Goal: Answer question/provide support: Share knowledge or assist other users

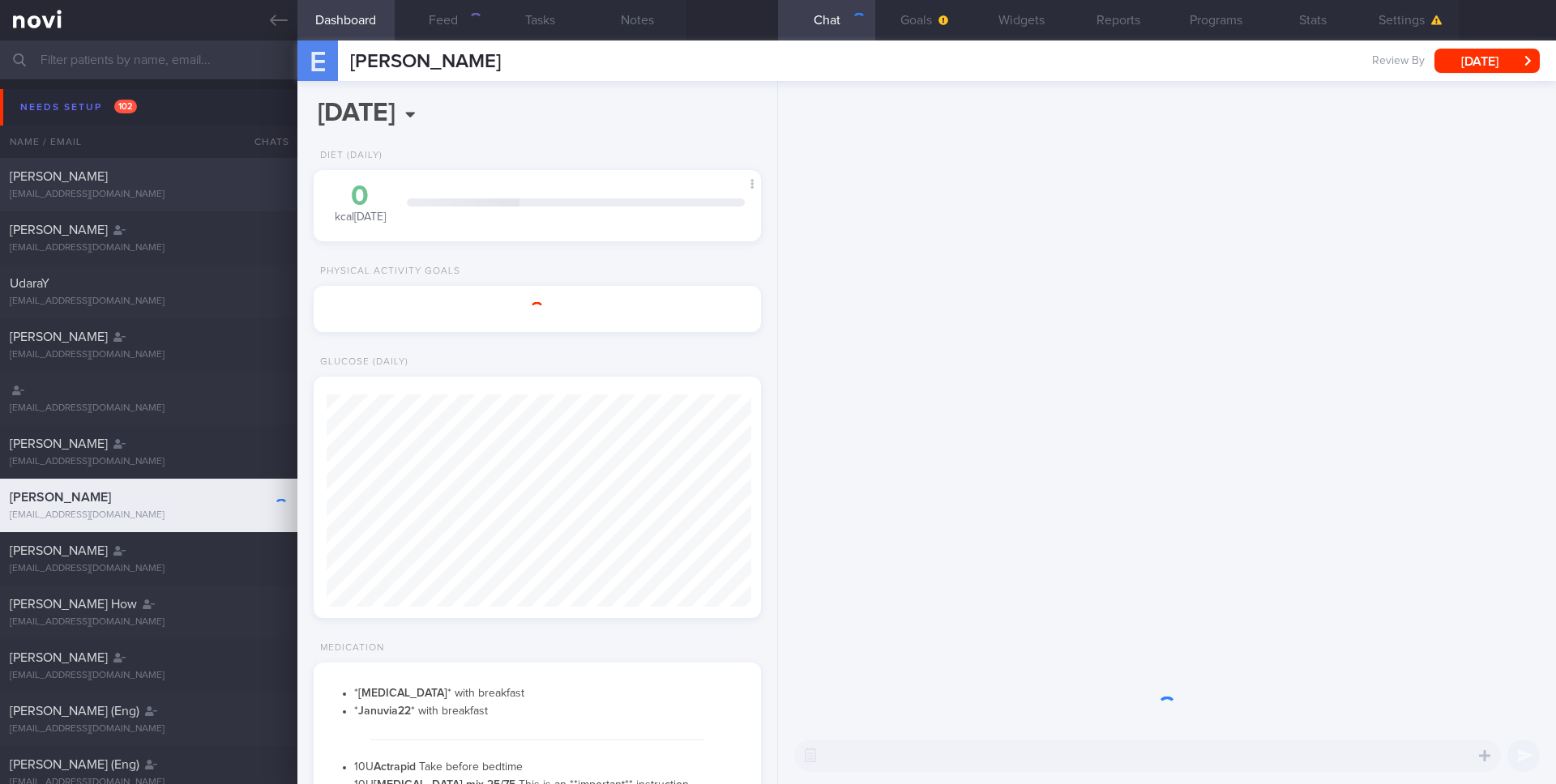
scroll to position [213, 425]
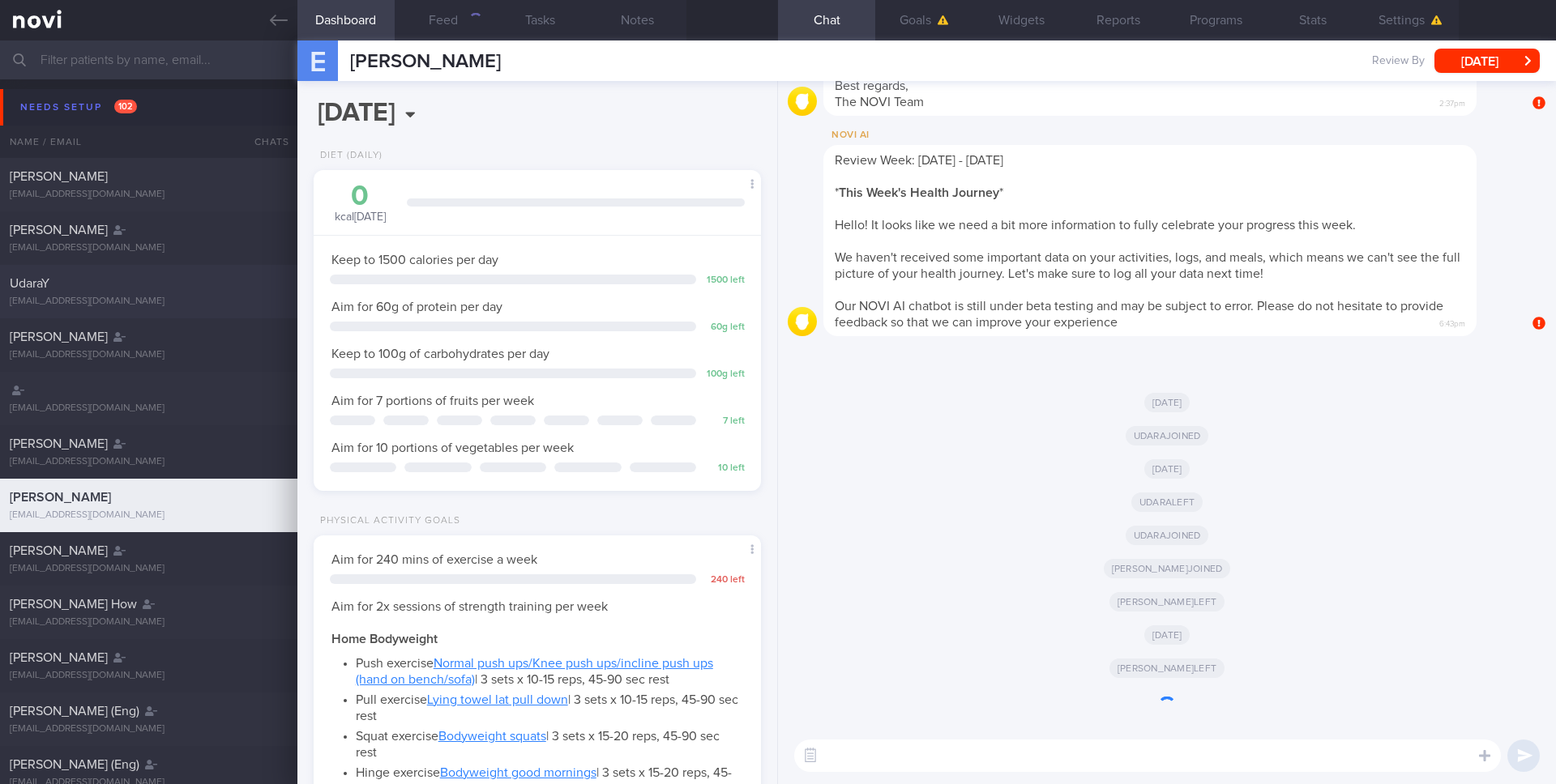
click at [129, 286] on div "UdaraY" at bounding box center [146, 283] width 274 height 16
type input "user"
select select "7"
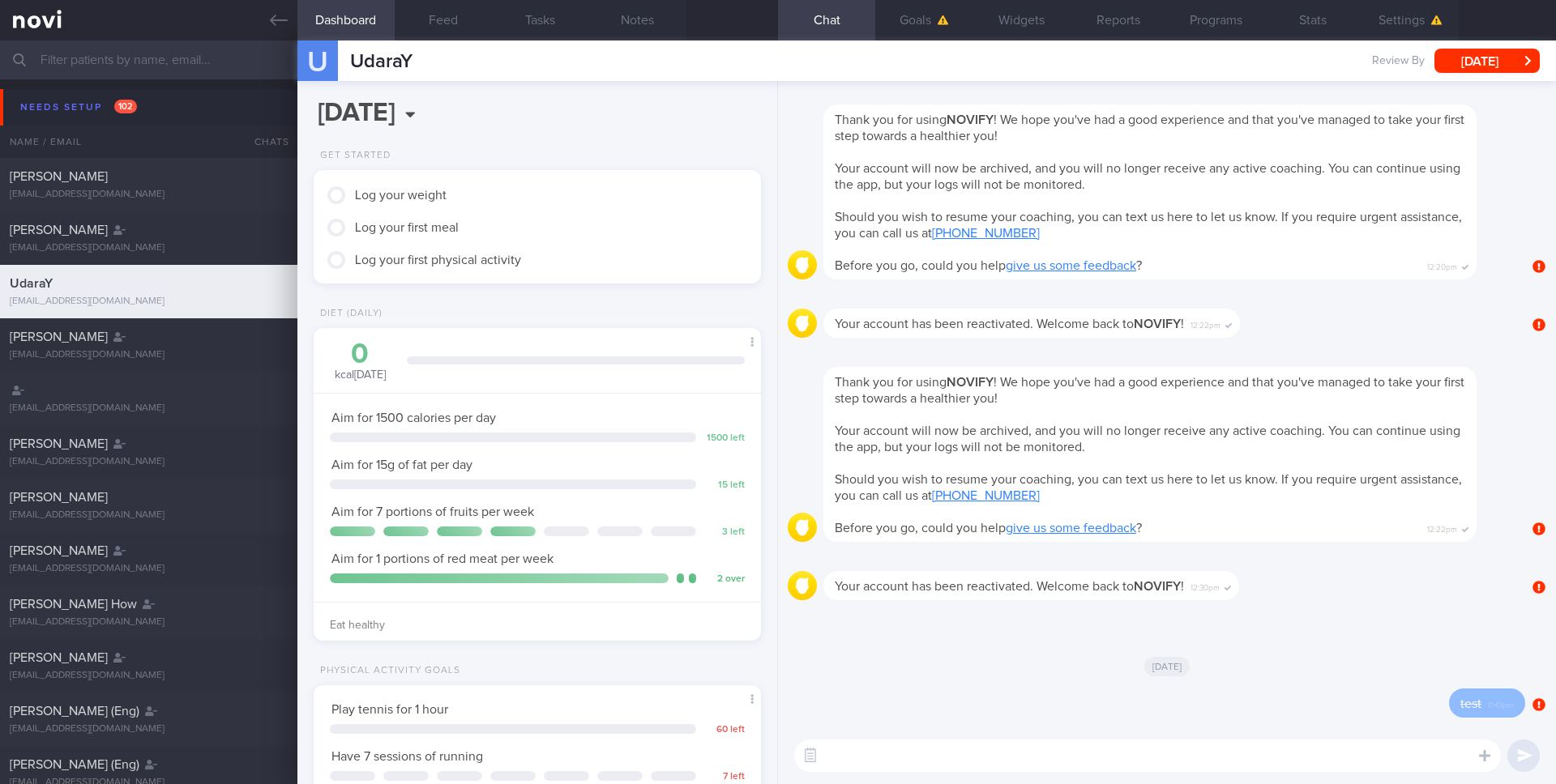
scroll to position [213, 425]
click at [441, 14] on button "Feed" at bounding box center [443, 20] width 97 height 40
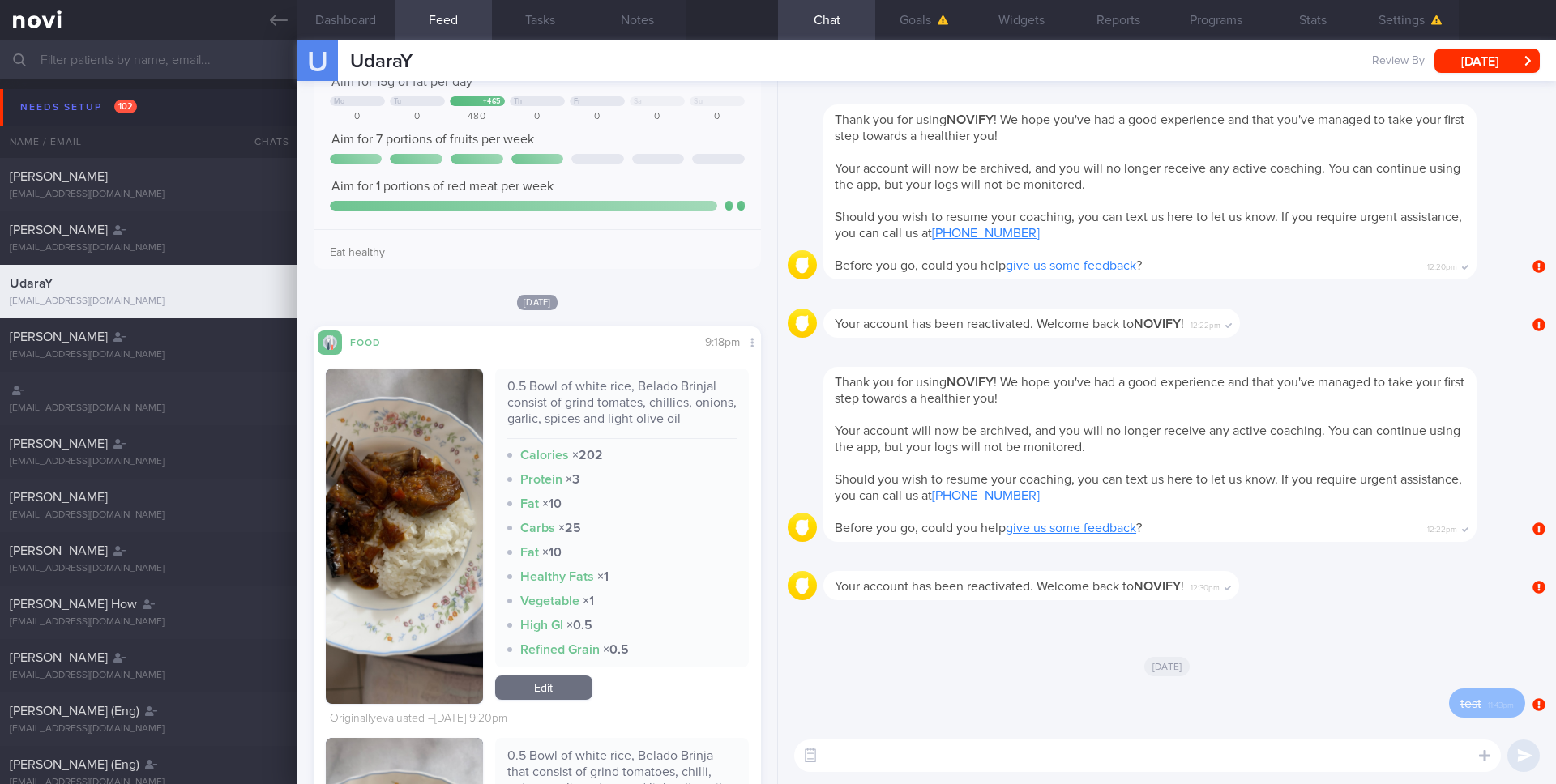
scroll to position [213, 425]
click at [525, 683] on link "Edit" at bounding box center [543, 688] width 97 height 24
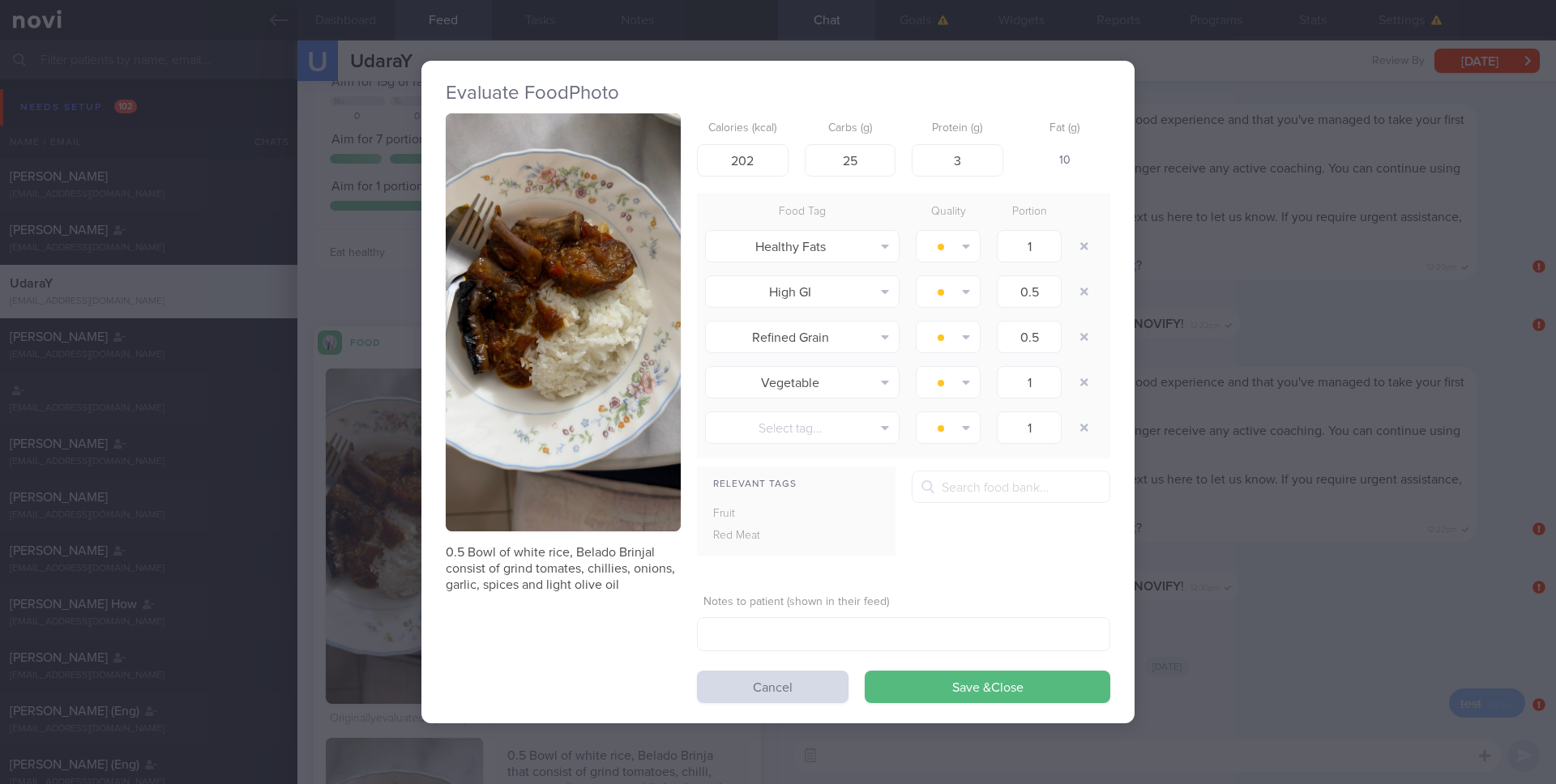
click at [1252, 461] on div "Evaluate Food Photo 0.5 Bowl of white rice, Belado Brinjal consist of grind tom…" at bounding box center [778, 392] width 1556 height 784
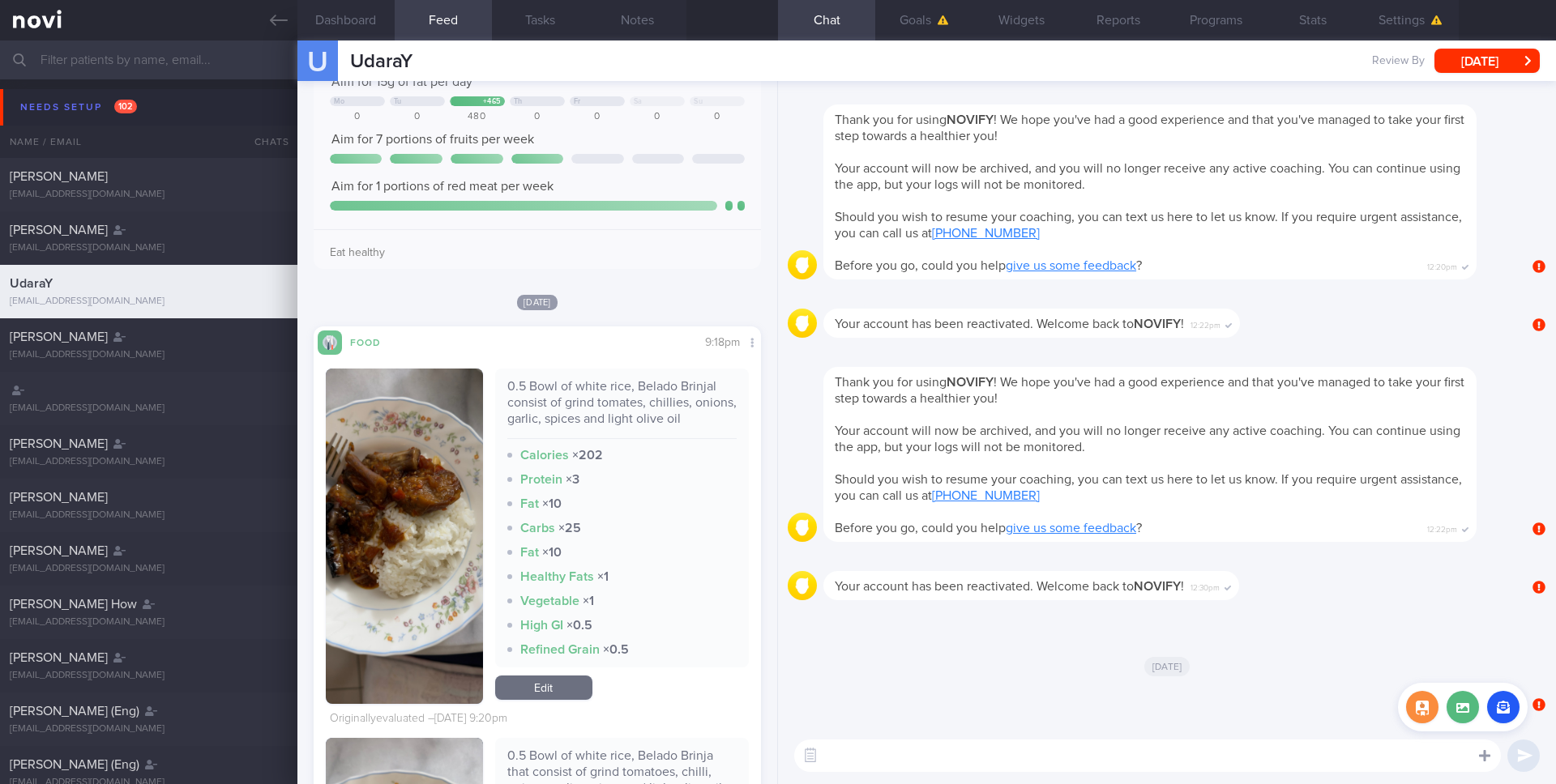
click at [1491, 755] on div at bounding box center [1485, 755] width 29 height 30
click at [1486, 754] on icon at bounding box center [1485, 755] width 12 height 14
click at [1421, 709] on button "button" at bounding box center [1422, 707] width 32 height 32
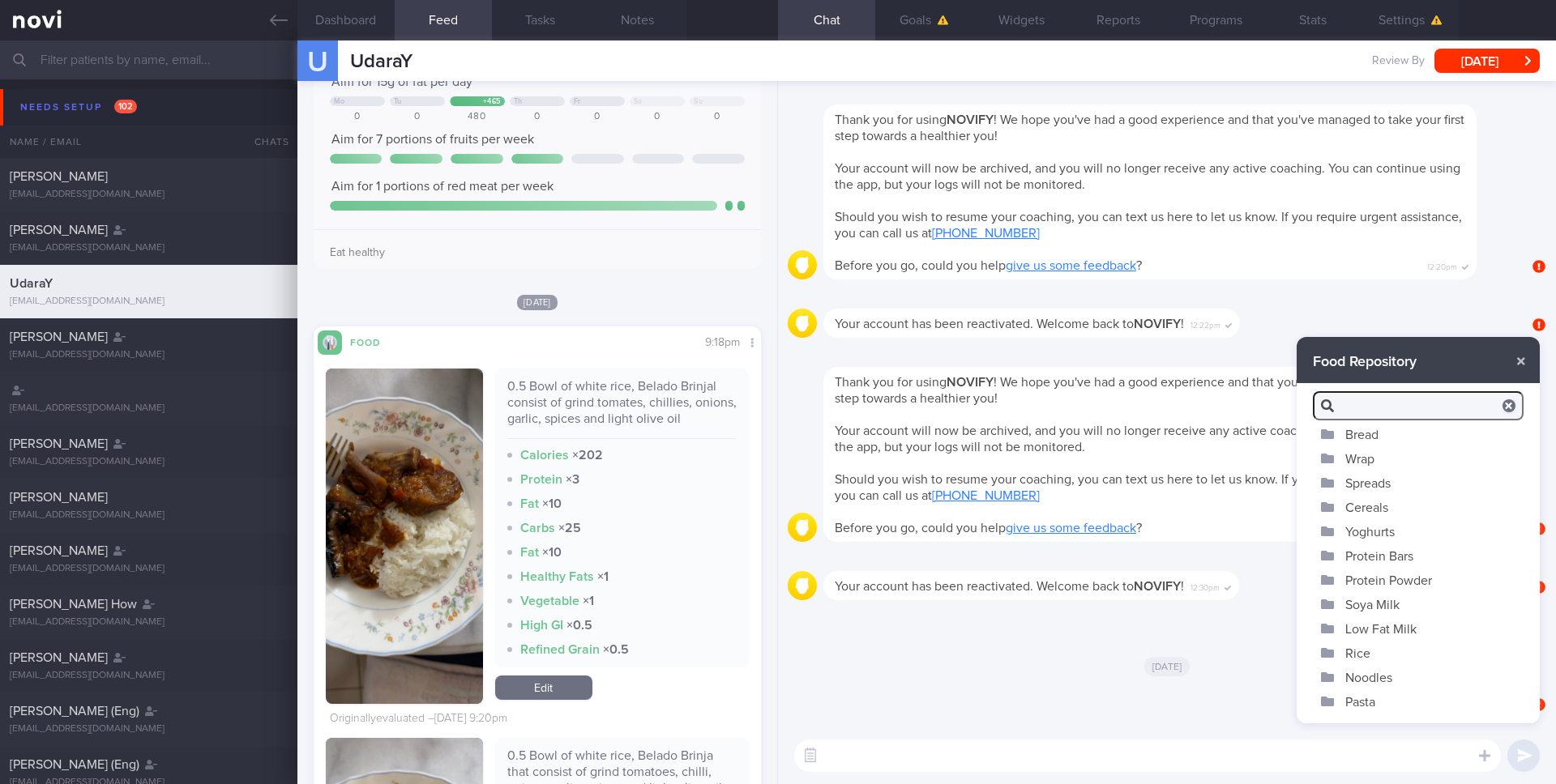
click at [1363, 405] on input "search" at bounding box center [1418, 405] width 211 height 29
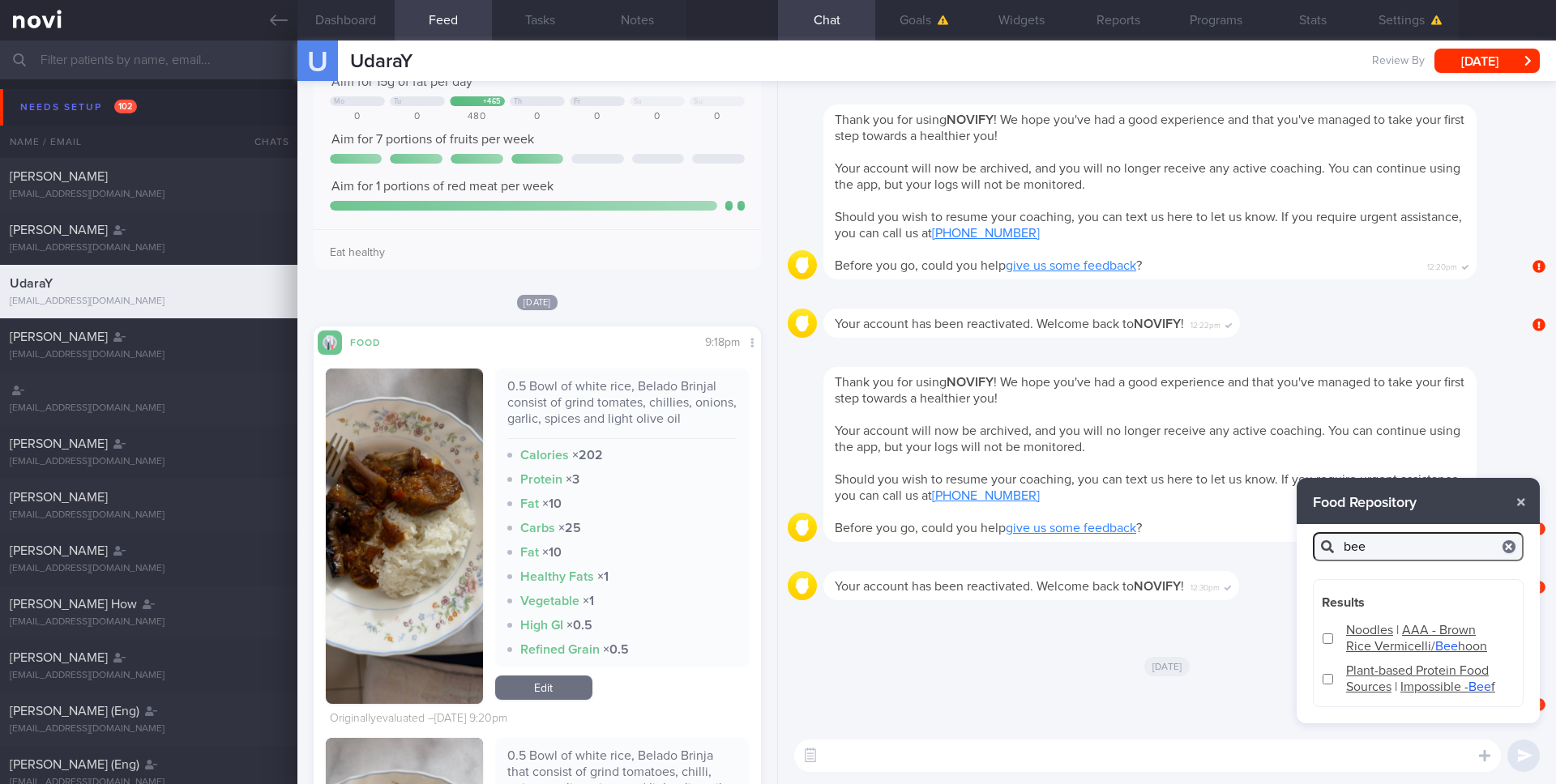
type input "beer"
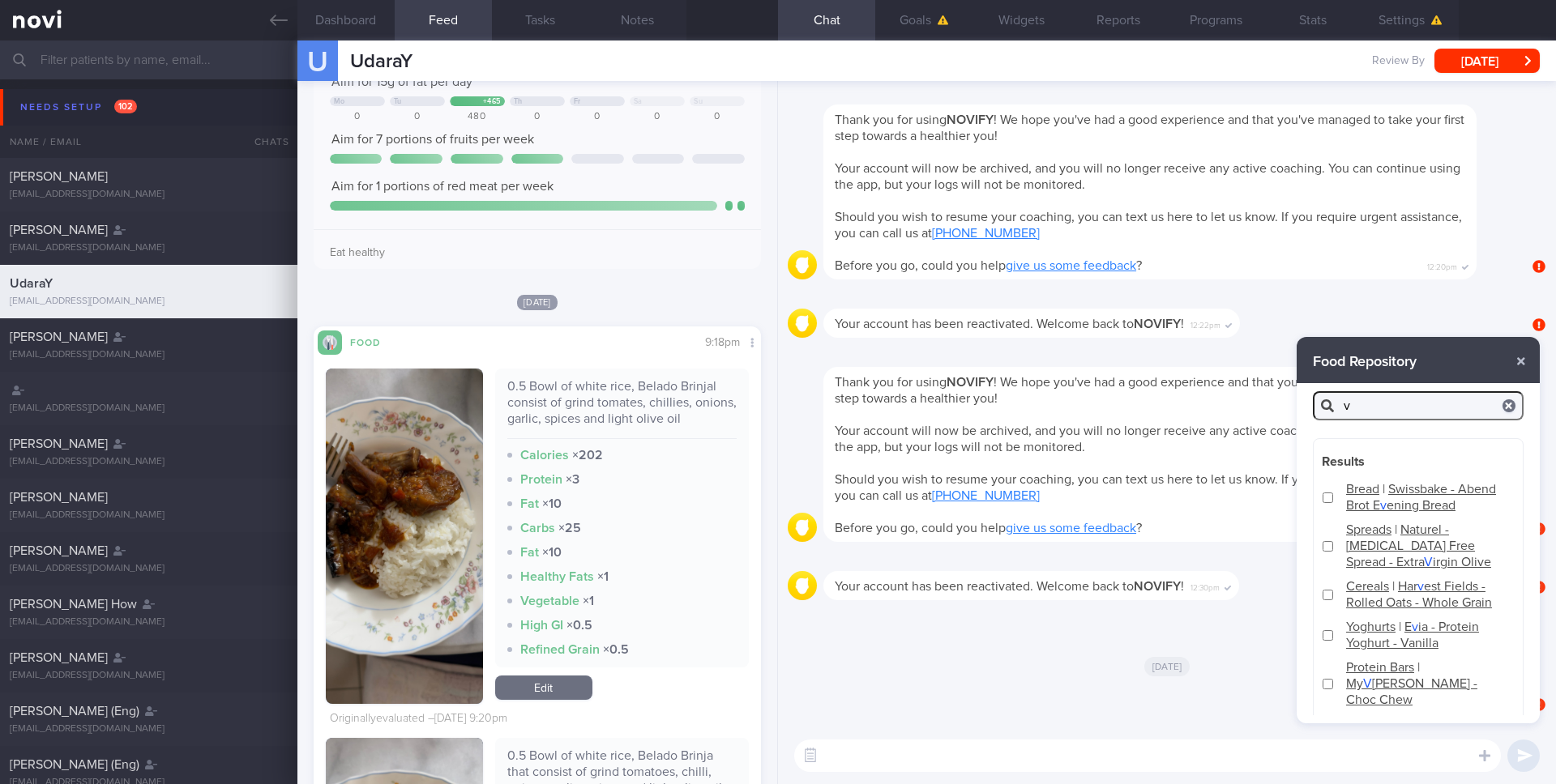
type input "vi"
